Goal: Task Accomplishment & Management: Manage account settings

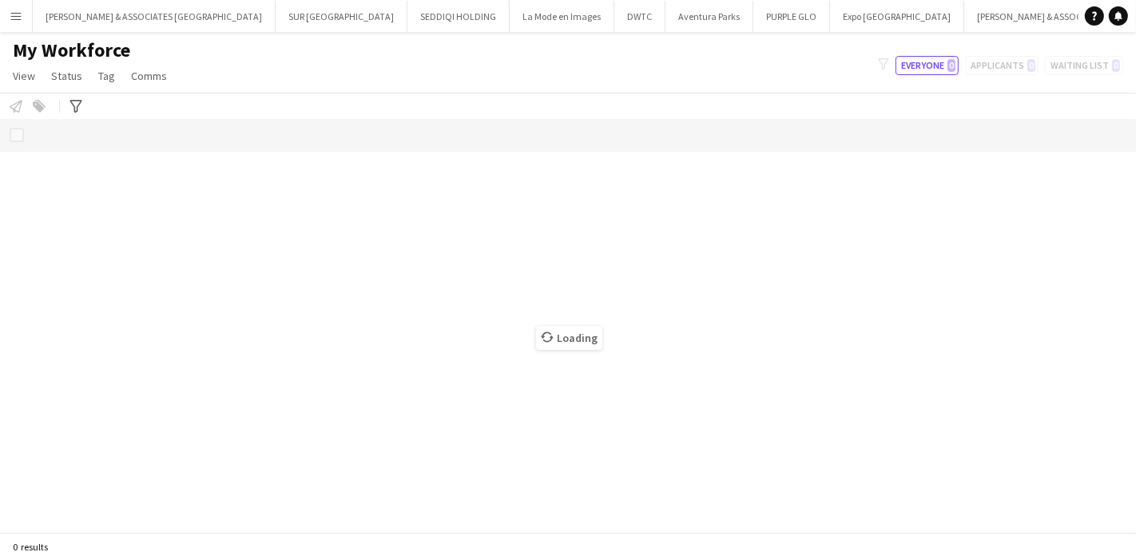
click at [18, 8] on button "Menu" at bounding box center [16, 16] width 32 height 32
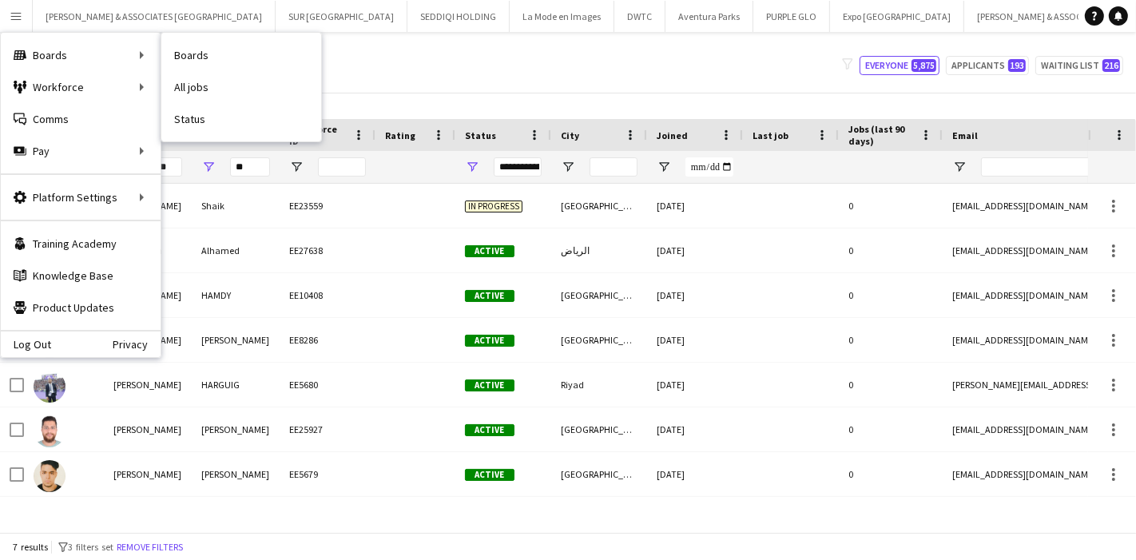
drag, startPoint x: 197, startPoint y: 119, endPoint x: 273, endPoint y: 129, distance: 77.3
click at [197, 119] on link "Status" at bounding box center [241, 119] width 160 height 32
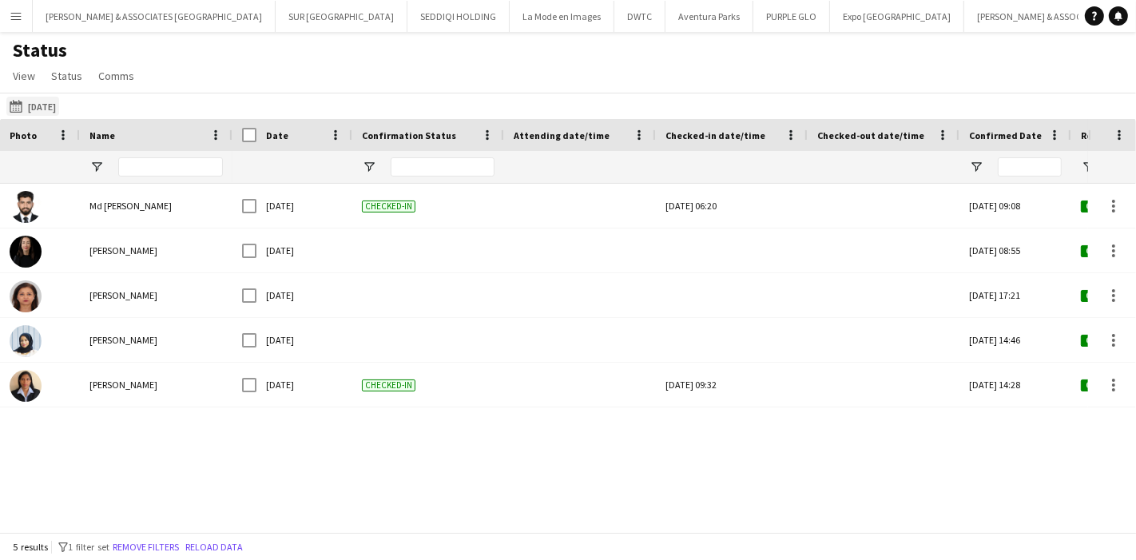
click at [20, 104] on app-icon "[DATE] to [DATE]" at bounding box center [19, 106] width 18 height 13
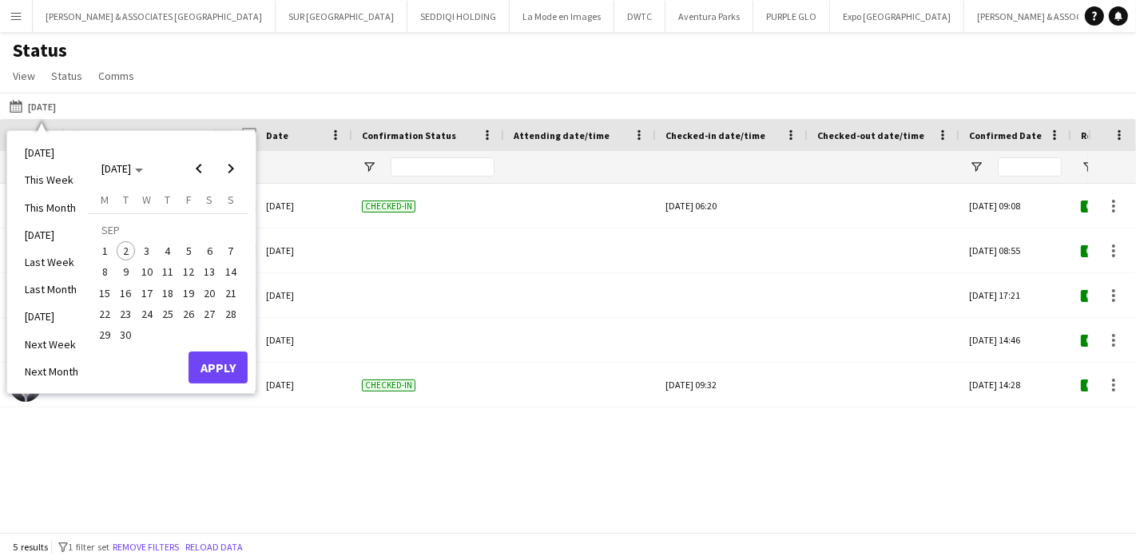
click at [129, 245] on span "2" at bounding box center [126, 250] width 19 height 19
click at [208, 365] on button "Apply" at bounding box center [218, 368] width 59 height 32
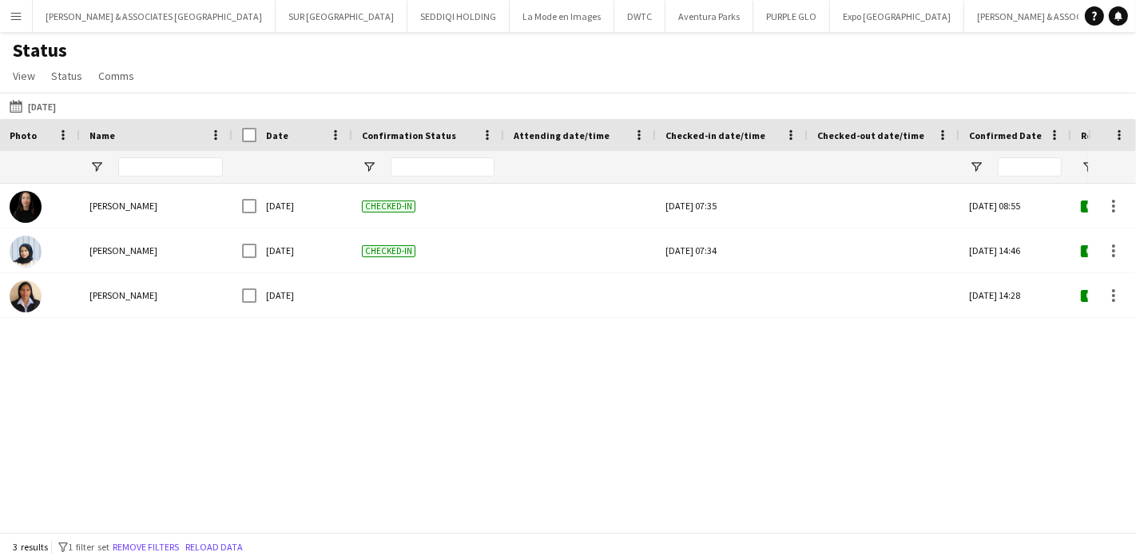
click at [0, 23] on button "Menu" at bounding box center [16, 16] width 32 height 32
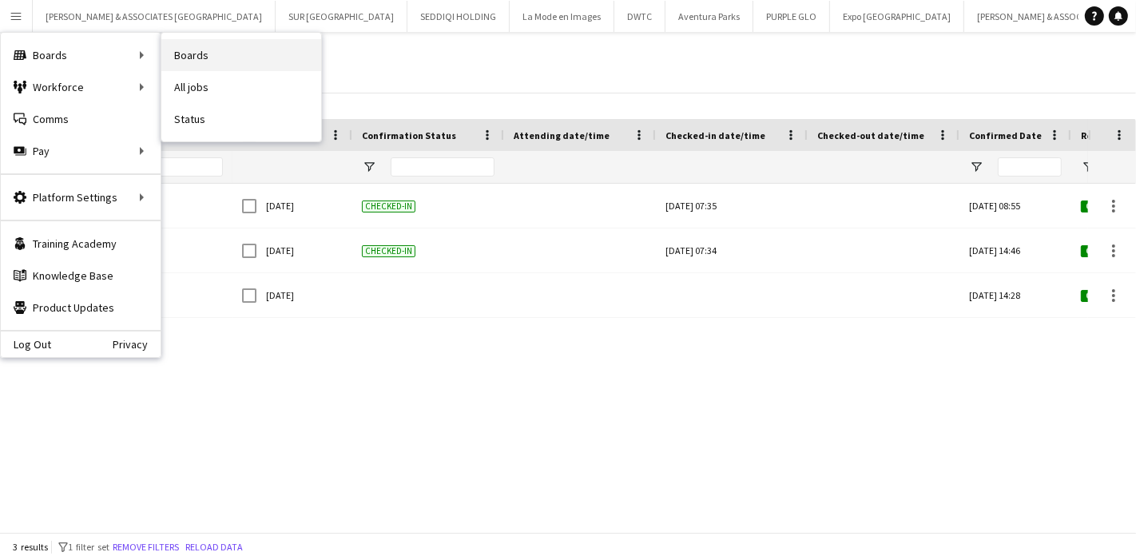
click at [205, 58] on link "Boards" at bounding box center [241, 55] width 160 height 32
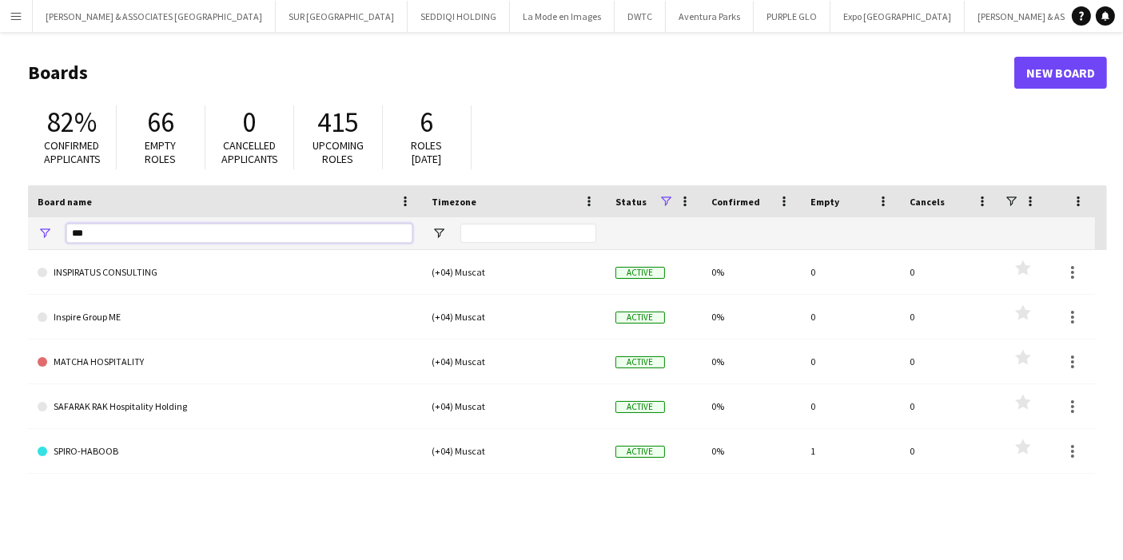
click at [294, 232] on input "***" at bounding box center [239, 233] width 346 height 19
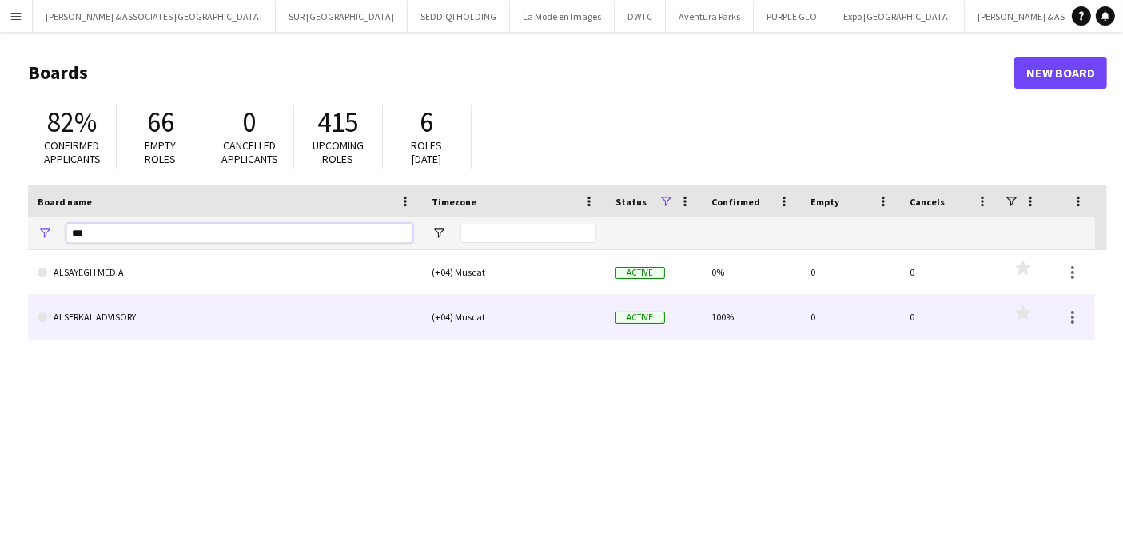
type input "***"
click at [157, 312] on link "ALSERKAL ADVISORY" at bounding box center [225, 317] width 375 height 45
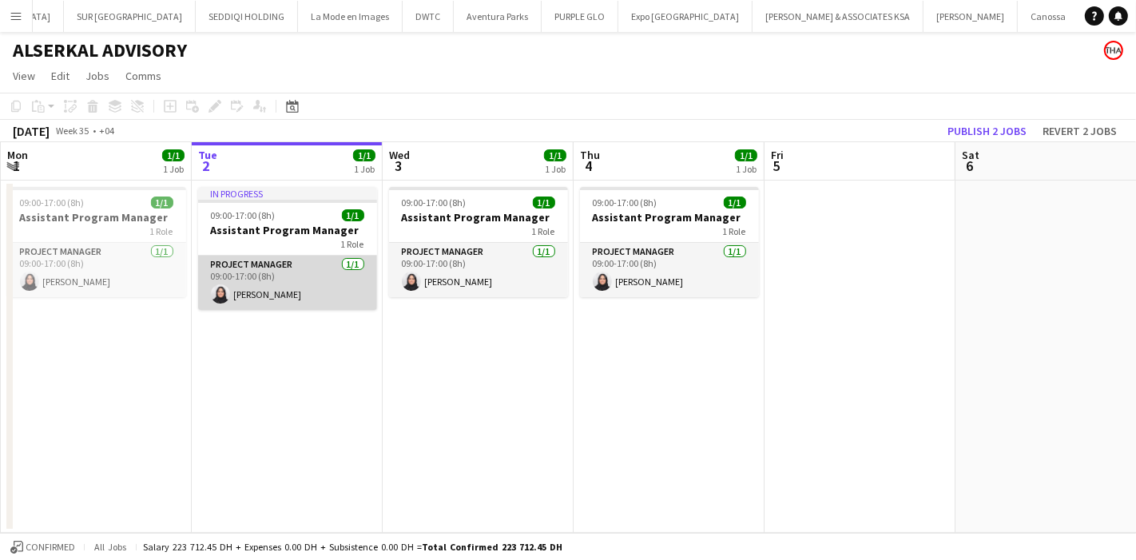
click at [271, 299] on app-card-role "Project Manager [DATE] 09:00-17:00 (8h) [PERSON_NAME]" at bounding box center [287, 283] width 179 height 54
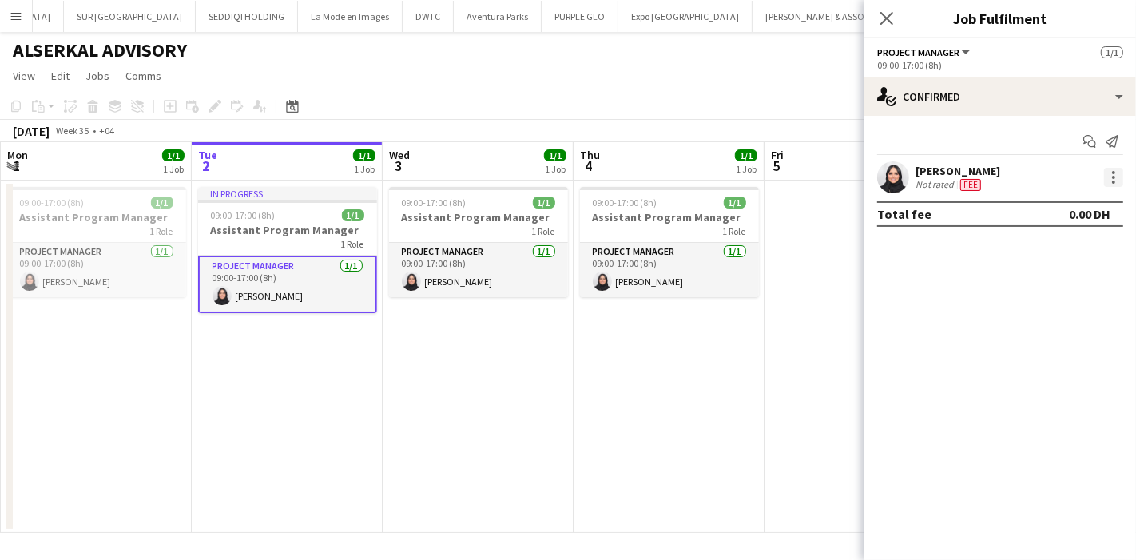
click at [1119, 181] on div at bounding box center [1113, 177] width 19 height 19
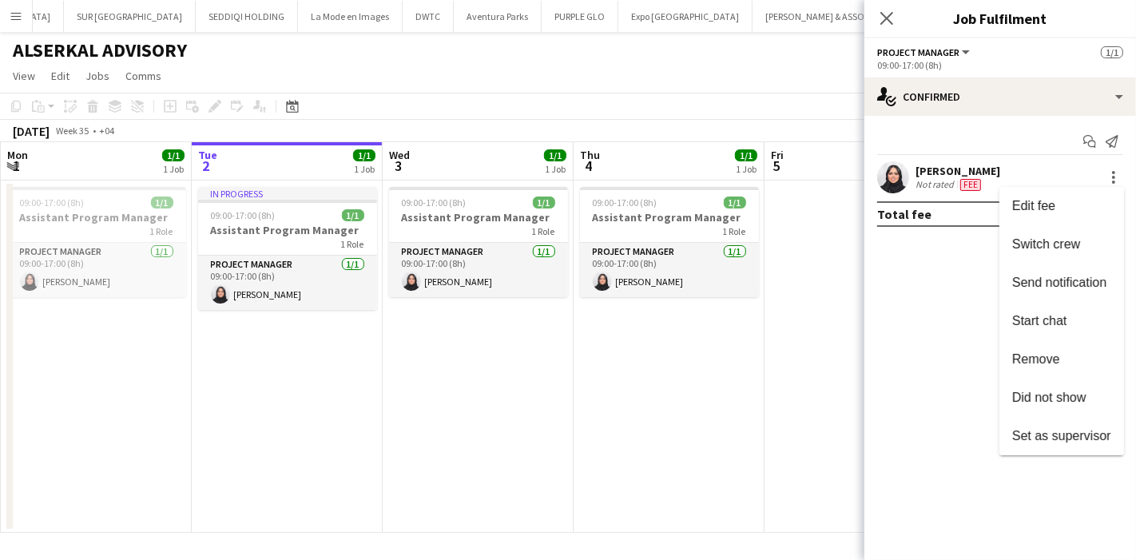
click at [1116, 176] on div at bounding box center [568, 280] width 1136 height 560
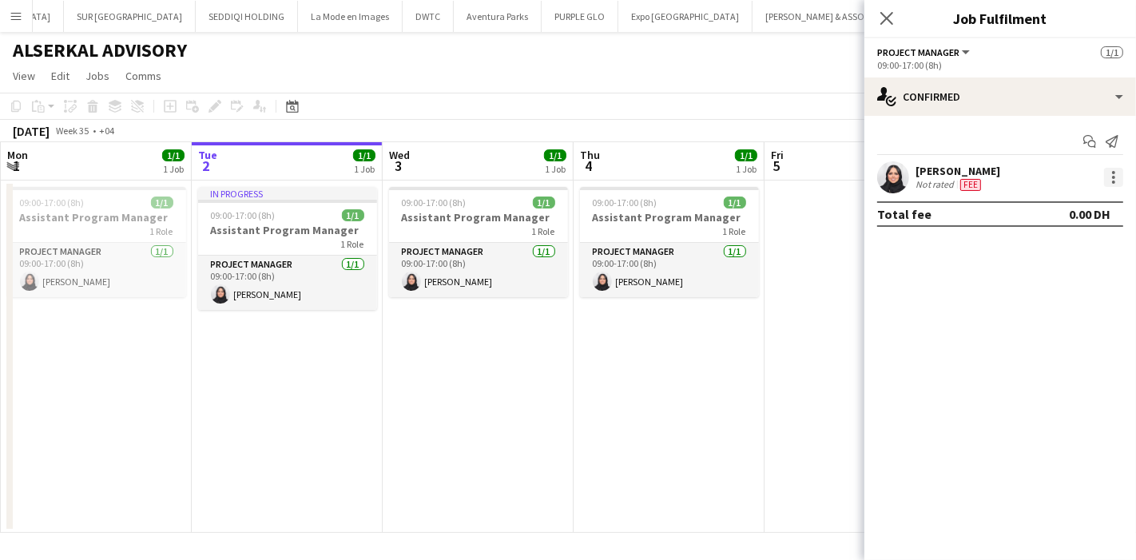
click at [1114, 177] on div at bounding box center [1113, 177] width 3 height 3
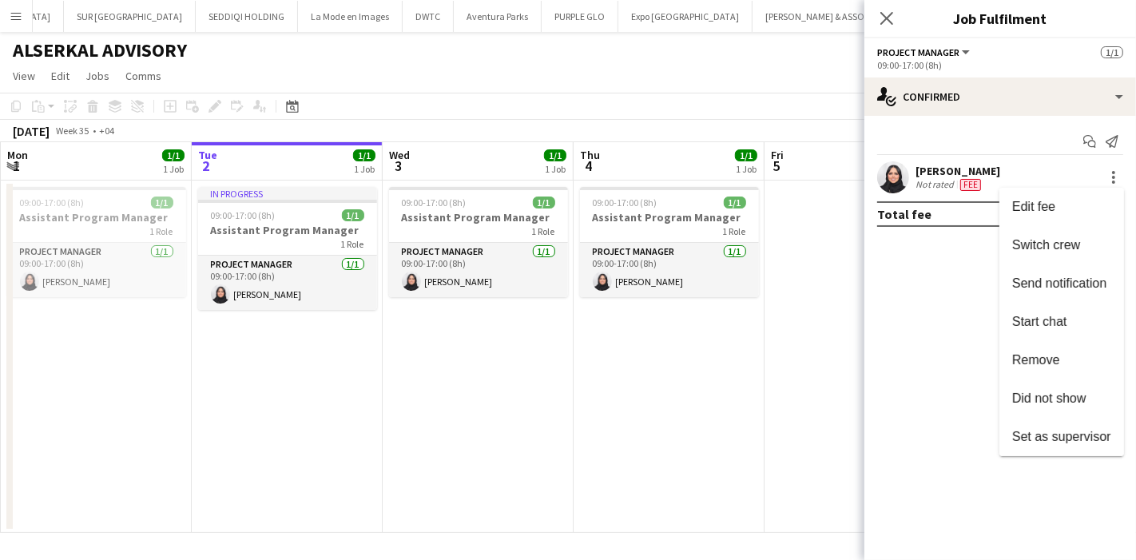
click at [1114, 85] on div at bounding box center [568, 280] width 1136 height 560
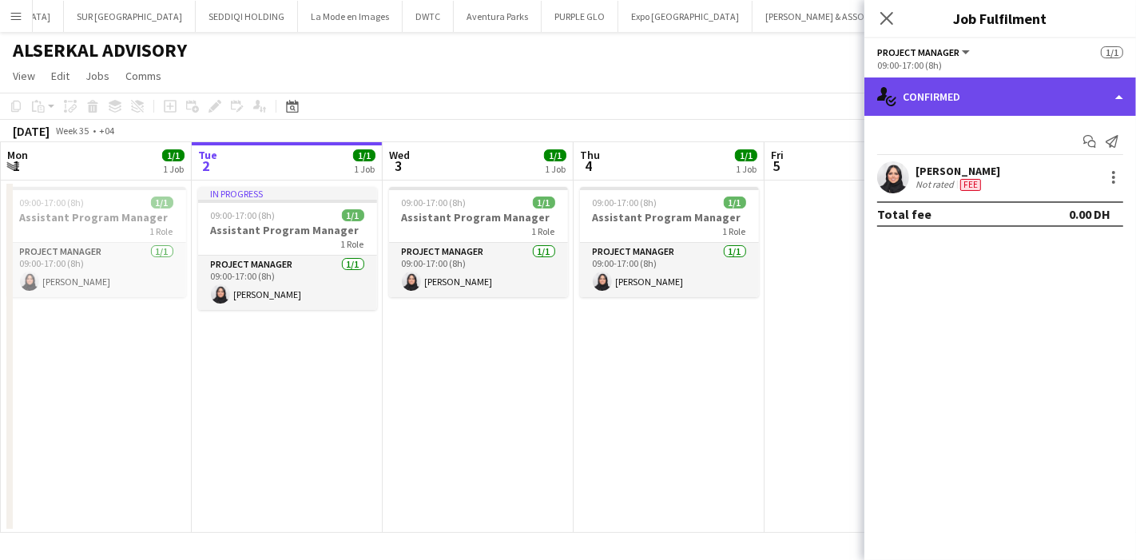
click at [1119, 93] on div "single-neutral-actions-check-2 Confirmed" at bounding box center [1001, 97] width 272 height 38
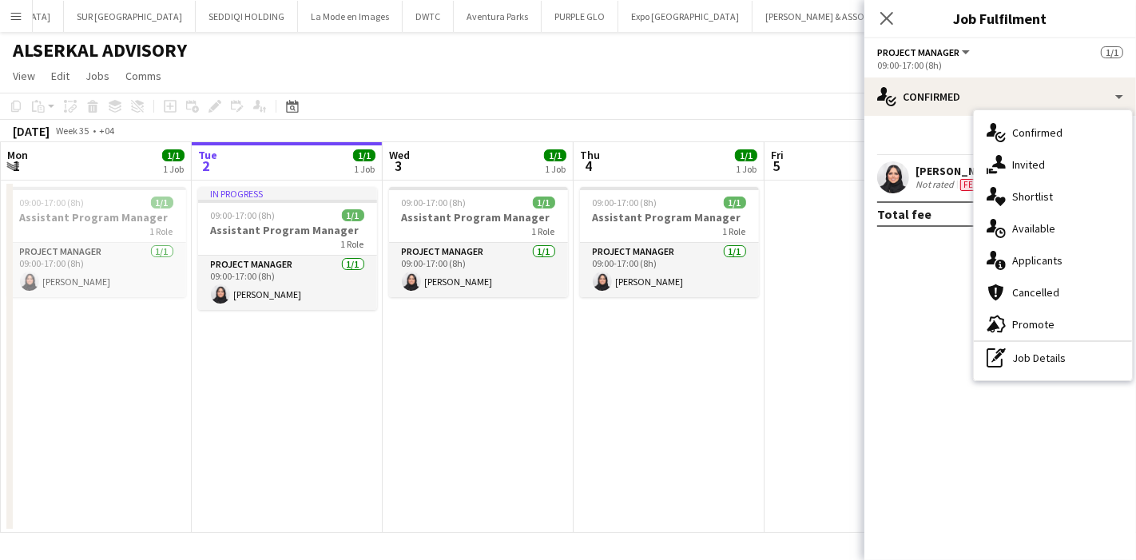
drag, startPoint x: 290, startPoint y: 288, endPoint x: 684, endPoint y: 312, distance: 394.6
click at [684, 312] on app-date-cell "09:00-17:00 (8h) 1/1 Assistant Program Manager 1 Role Project Manager [DATE] 09…" at bounding box center [669, 357] width 191 height 352
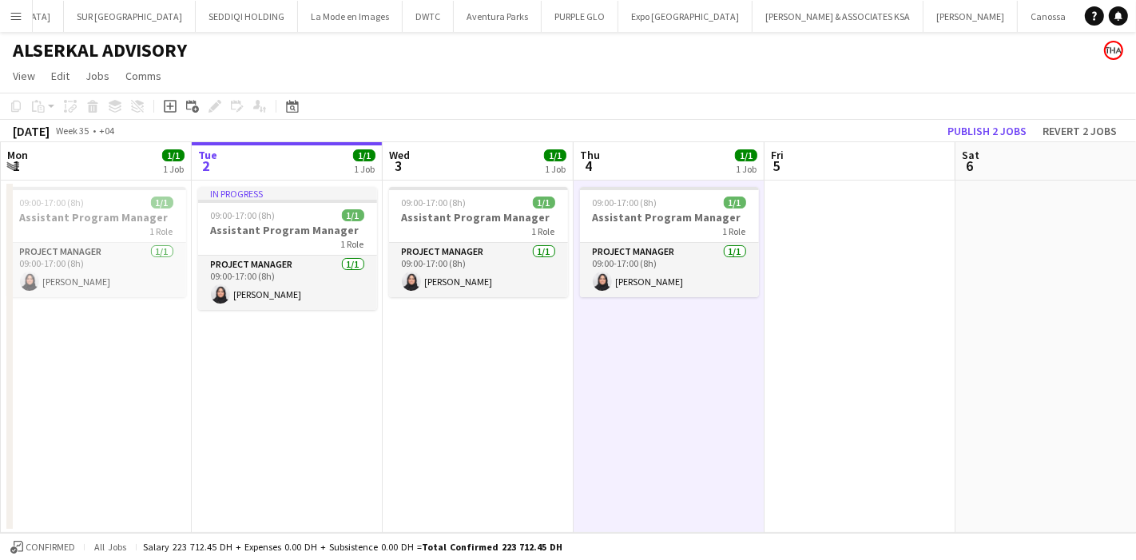
scroll to position [0, 381]
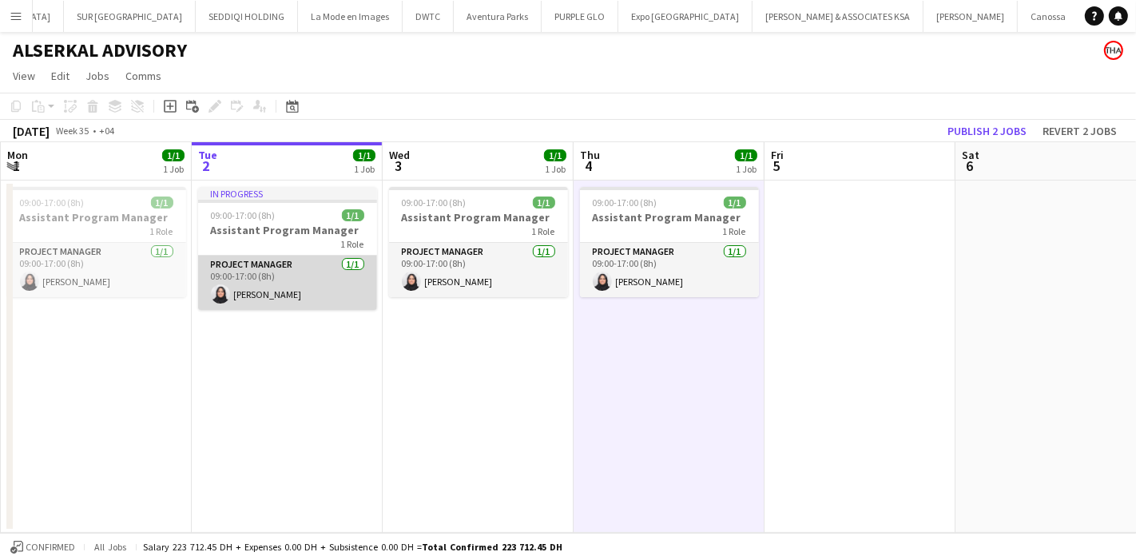
click at [272, 287] on app-card-role "Project Manager [DATE] 09:00-17:00 (8h) [PERSON_NAME]" at bounding box center [287, 283] width 179 height 54
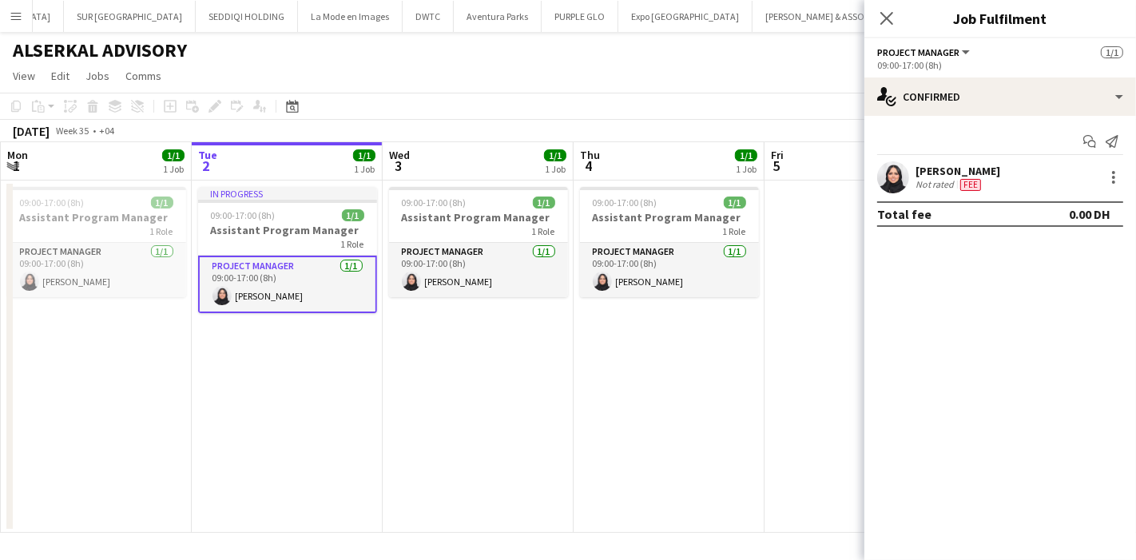
click at [19, 26] on button "Menu" at bounding box center [16, 16] width 32 height 32
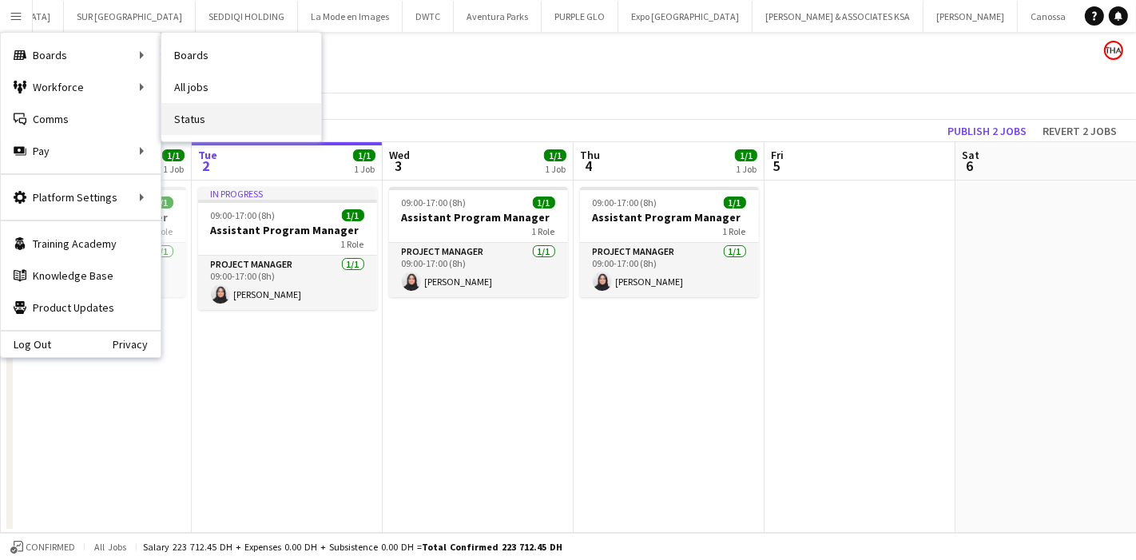
click at [203, 118] on link "Status" at bounding box center [241, 119] width 160 height 32
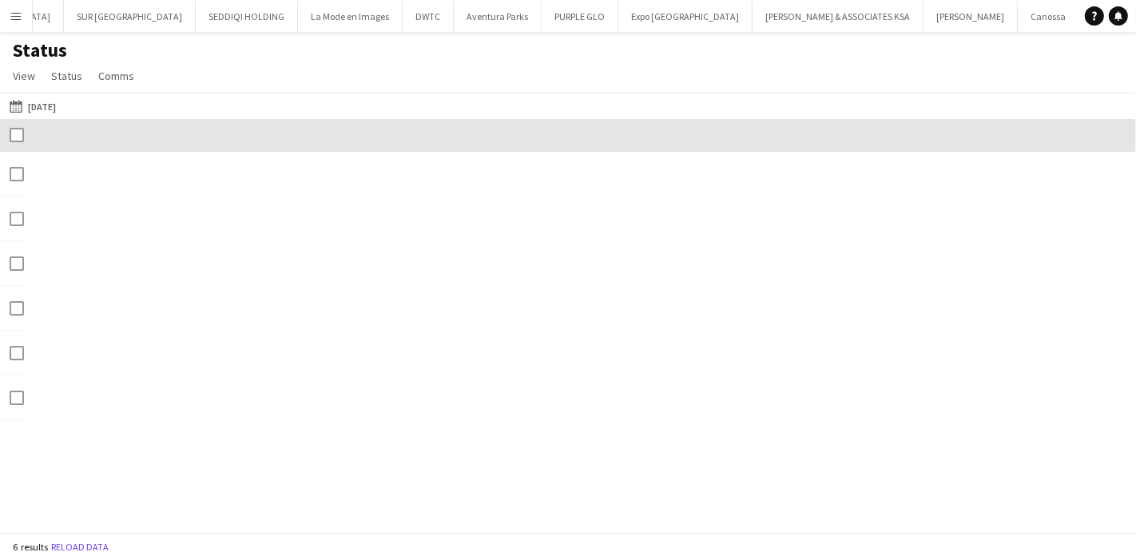
scroll to position [0, 209]
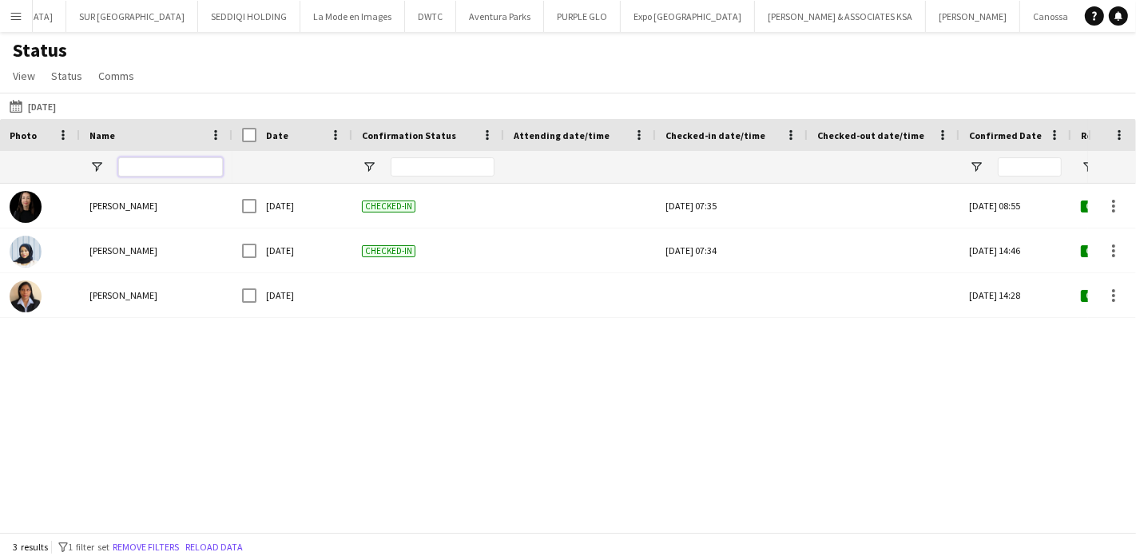
click at [180, 167] on input "Name Filter Input" at bounding box center [170, 166] width 105 height 19
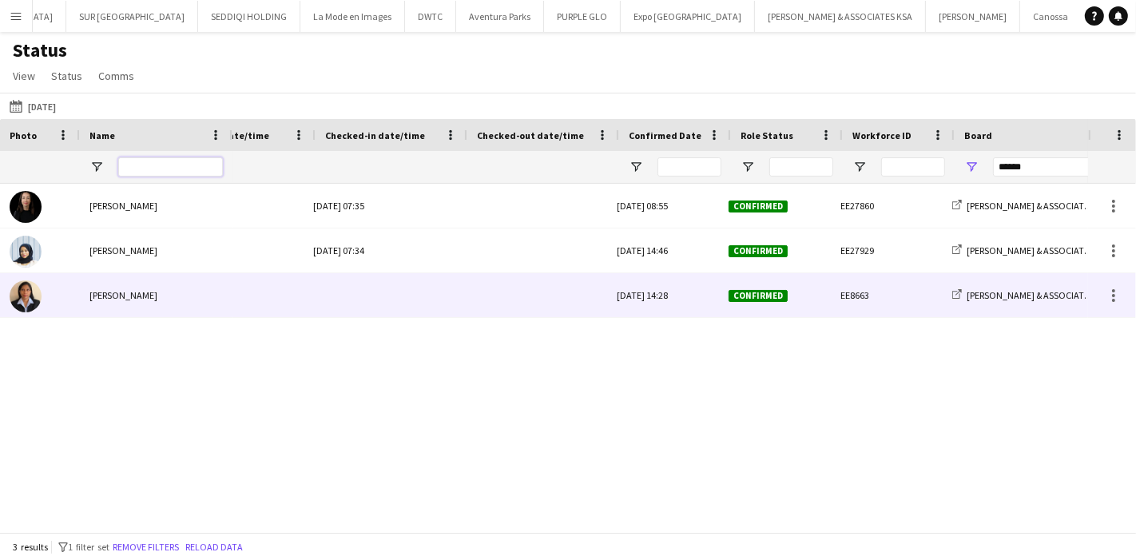
scroll to position [0, 358]
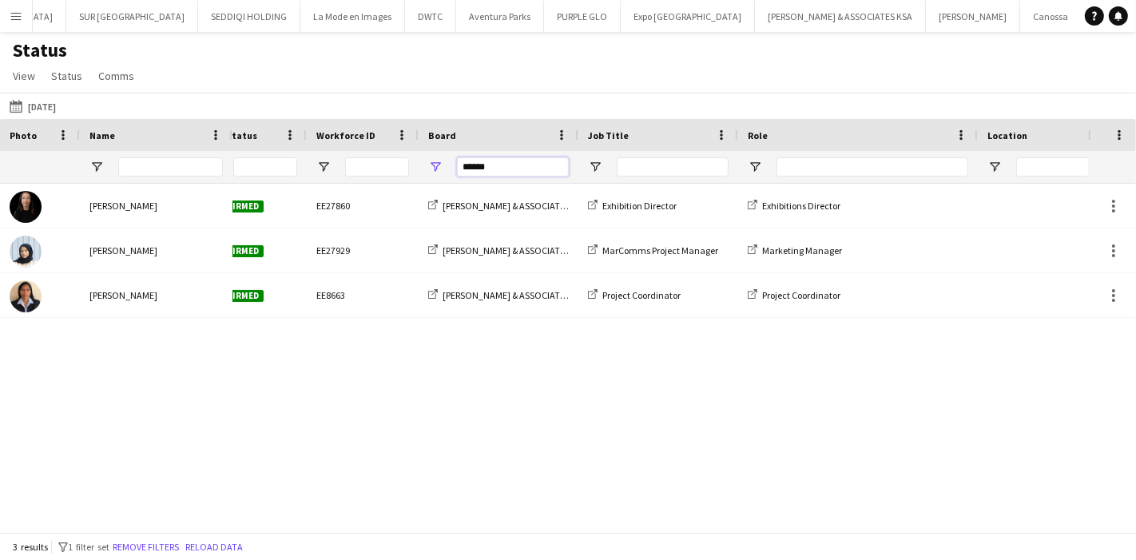
click at [539, 163] on input "******" at bounding box center [513, 166] width 112 height 19
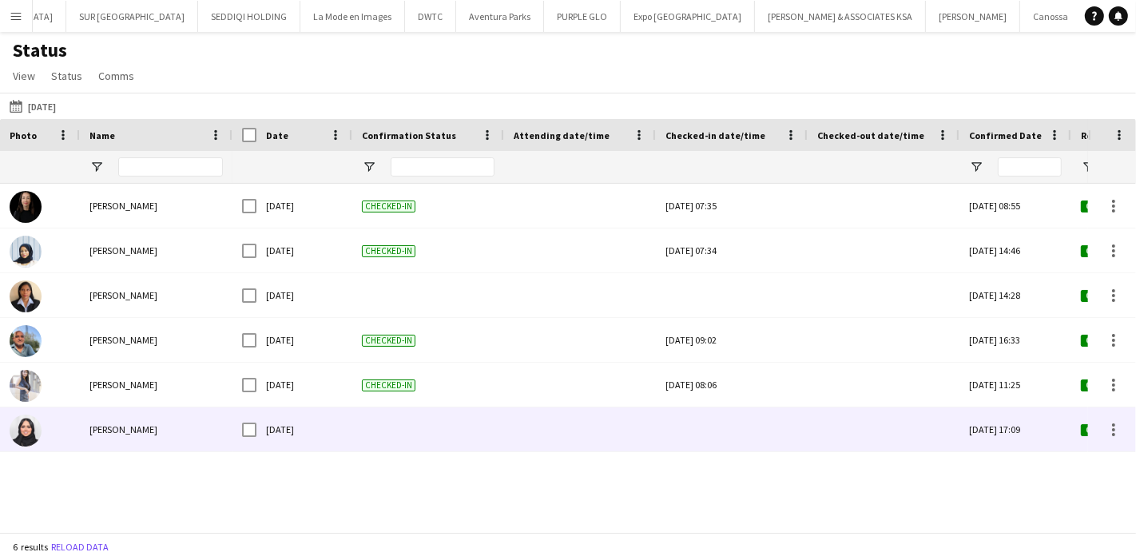
click at [345, 424] on div "[DATE]" at bounding box center [304, 429] width 96 height 44
click at [387, 427] on div at bounding box center [428, 429] width 152 height 44
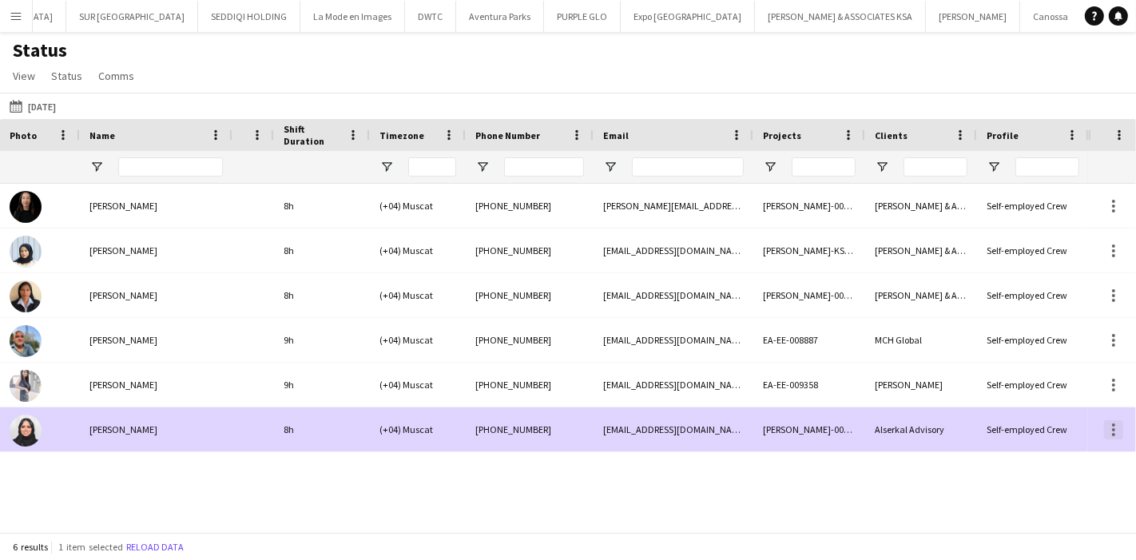
click at [1114, 431] on div at bounding box center [1113, 429] width 19 height 19
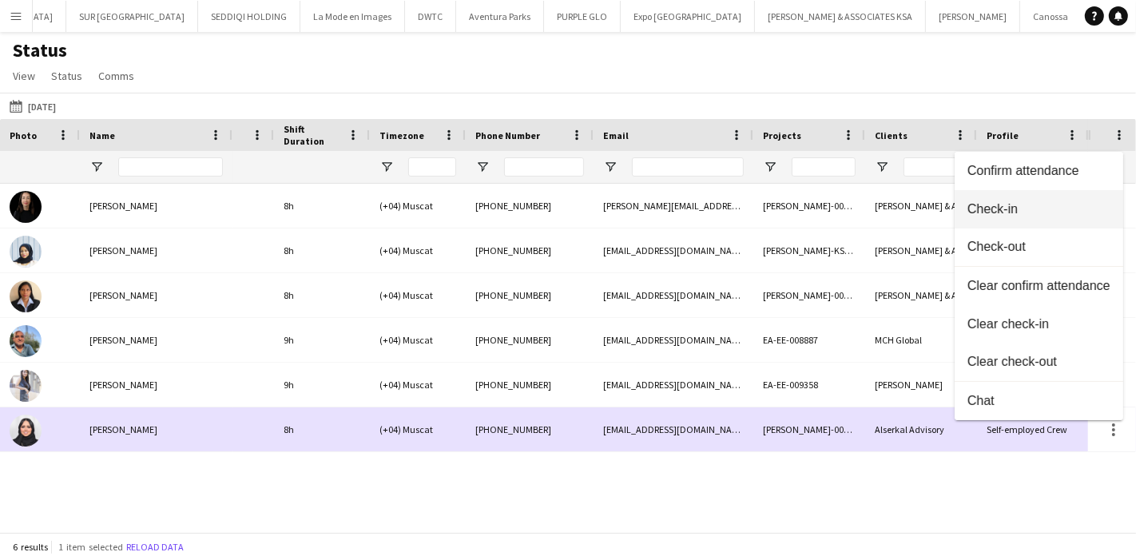
click at [1053, 204] on span "Check-in" at bounding box center [1039, 208] width 143 height 14
